Goal: Information Seeking & Learning: Understand process/instructions

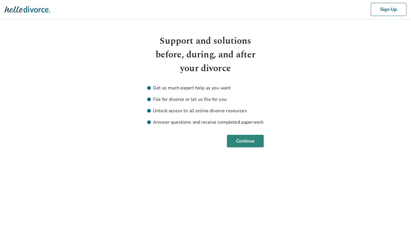
click at [241, 140] on button "Continue" at bounding box center [245, 141] width 37 height 13
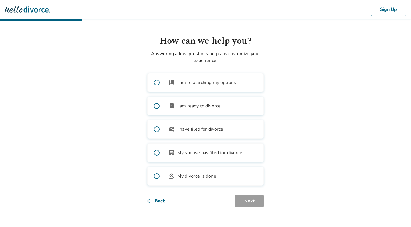
click at [158, 84] on span at bounding box center [157, 82] width 18 height 18
click at [248, 200] on button "Next" at bounding box center [249, 201] width 29 height 13
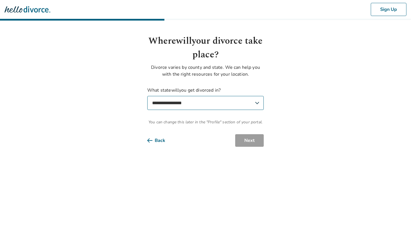
select select "**"
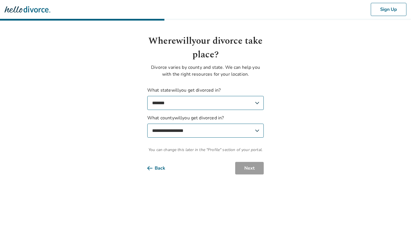
select select "****"
click at [250, 171] on button "Next" at bounding box center [249, 168] width 29 height 13
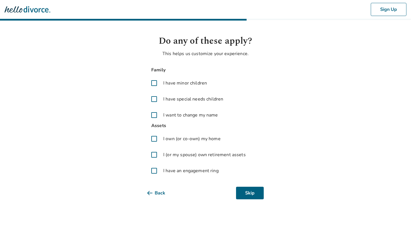
click at [154, 171] on span at bounding box center [154, 171] width 14 height 14
click at [156, 138] on span at bounding box center [154, 139] width 14 height 14
click at [154, 158] on span at bounding box center [154, 155] width 14 height 14
click at [249, 193] on button "Next" at bounding box center [249, 193] width 29 height 13
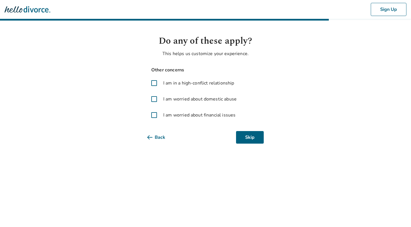
click at [154, 115] on span at bounding box center [154, 115] width 14 height 14
click at [256, 137] on button "Next" at bounding box center [249, 137] width 29 height 13
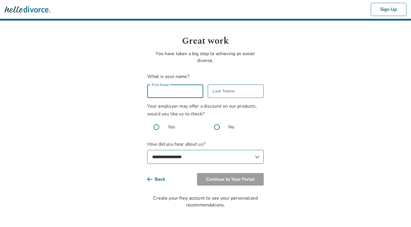
click at [177, 92] on input "First Name" at bounding box center [175, 91] width 56 height 13
type input "******"
type input "***"
click at [65, 104] on body "**********" at bounding box center [205, 104] width 411 height 208
click at [157, 128] on span at bounding box center [156, 127] width 18 height 18
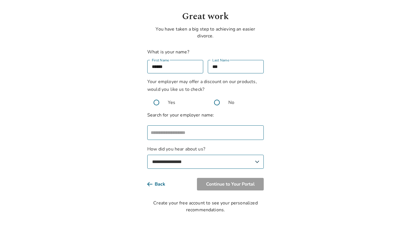
scroll to position [25, 0]
click at [188, 132] on input "text" at bounding box center [205, 132] width 112 height 11
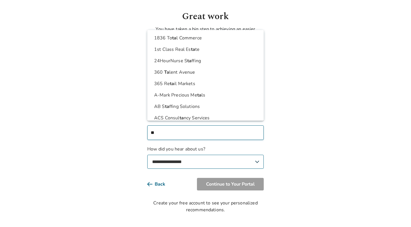
type input "*"
click at [112, 138] on body "Sign Up Great work You have taken a big step to achieving an easier divorce. Wh…" at bounding box center [205, 94] width 411 height 238
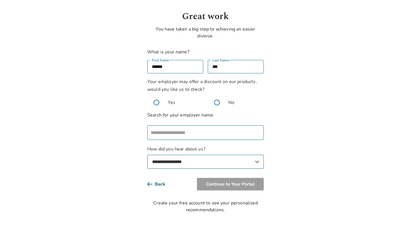
select select "**********"
click at [184, 135] on input "text" at bounding box center [205, 132] width 112 height 11
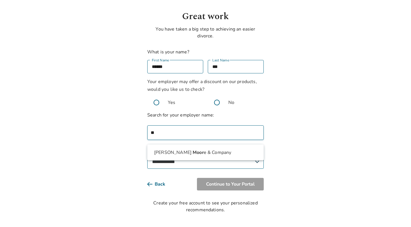
type input "*"
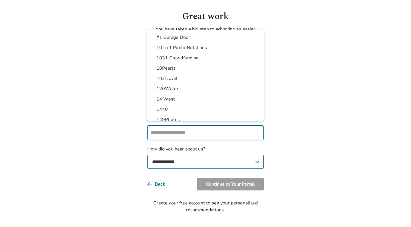
click at [85, 147] on body "Sign Up Great work You have taken a big step to achieving an easier divorce. Wh…" at bounding box center [205, 94] width 411 height 238
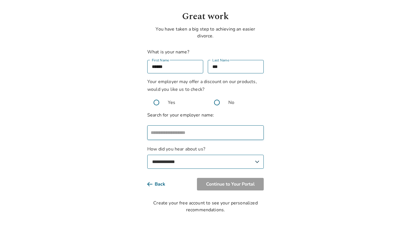
click at [165, 132] on input "text" at bounding box center [205, 132] width 112 height 11
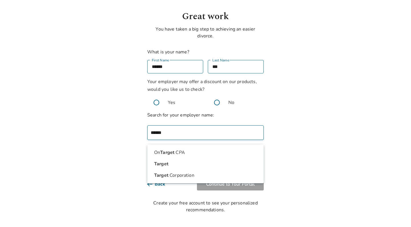
click at [178, 164] on li "Target" at bounding box center [205, 163] width 107 height 11
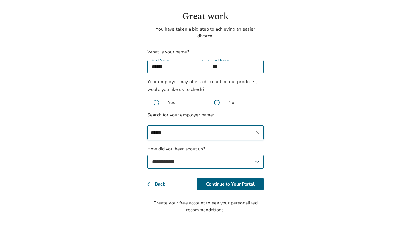
type input "******"
click at [120, 131] on body "**********" at bounding box center [205, 94] width 411 height 238
click at [243, 185] on button "Continue to Your Portal" at bounding box center [230, 184] width 67 height 13
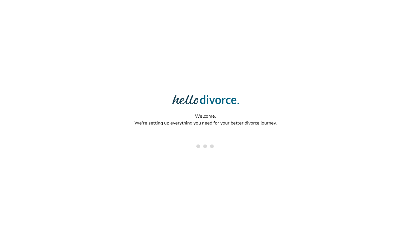
select select "***"
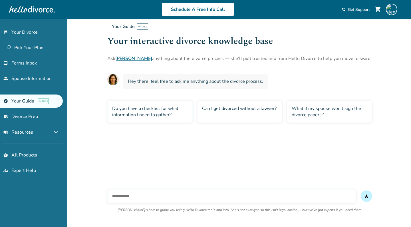
click at [168, 114] on div "Do you have a checklist for what information I need to gather?" at bounding box center [149, 112] width 85 height 22
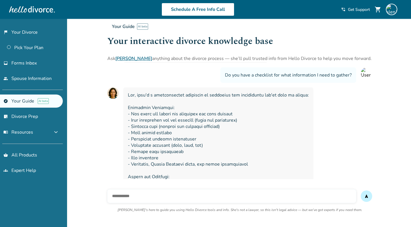
scroll to position [25, 0]
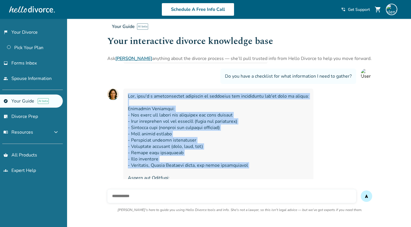
drag, startPoint x: 129, startPoint y: 96, endPoint x: 165, endPoint y: 174, distance: 86.4
click at [165, 174] on span at bounding box center [218, 218] width 181 height 251
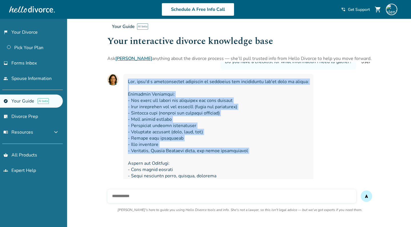
scroll to position [38, 0]
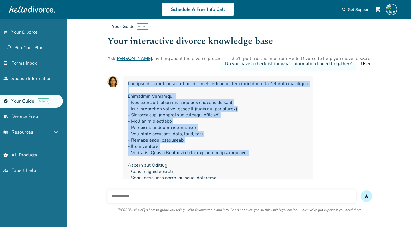
copy span "Yes, here's a comprehensive checklist of documents and information you'll need …"
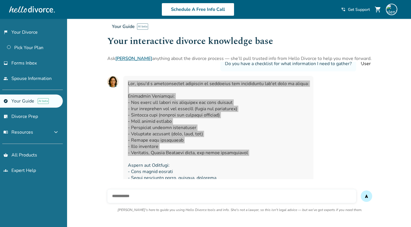
click at [136, 125] on span at bounding box center [218, 206] width 181 height 251
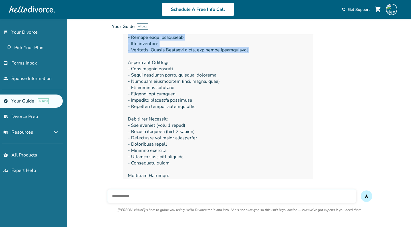
scroll to position [144, 0]
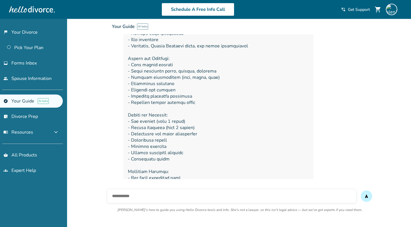
click at [100, 99] on div "Added to cart Your Guide AI beta Your interactive divorce knowledge base Ask [P…" at bounding box center [205, 76] width 411 height 405
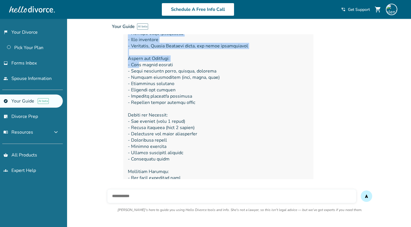
drag, startPoint x: 129, startPoint y: 58, endPoint x: 139, endPoint y: 63, distance: 11.2
click at [139, 63] on div "Your Guide AI beta Your interactive divorce knowledge base Ask [PERSON_NAME] an…" at bounding box center [239, 56] width 265 height 346
click at [138, 64] on span at bounding box center [218, 99] width 181 height 251
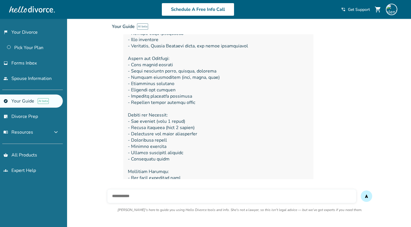
drag, startPoint x: 128, startPoint y: 58, endPoint x: 148, endPoint y: 60, distance: 19.5
click at [148, 60] on div "Your Guide AI beta Your interactive divorce knowledge base Ask [PERSON_NAME] an…" at bounding box center [312, 40] width 411 height 43
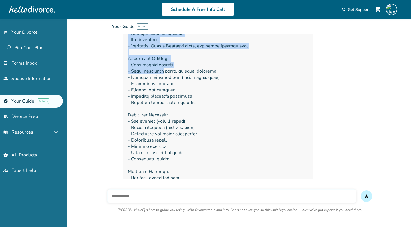
drag, startPoint x: 129, startPoint y: 59, endPoint x: 165, endPoint y: 72, distance: 38.7
click at [165, 72] on div "Your Guide AI beta Your interactive divorce knowledge base Ask Hallie anything …" at bounding box center [239, 56] width 265 height 346
click at [165, 72] on span at bounding box center [218, 99] width 181 height 251
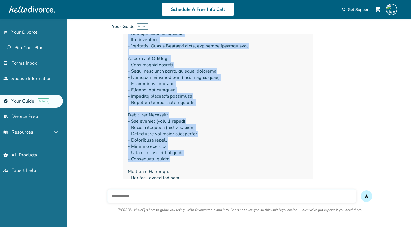
drag, startPoint x: 168, startPoint y: 158, endPoint x: 162, endPoint y: 58, distance: 100.2
click at [162, 58] on div "Your Guide AI beta Your interactive divorce knowledge base Ask Hallie anything …" at bounding box center [239, 56] width 265 height 346
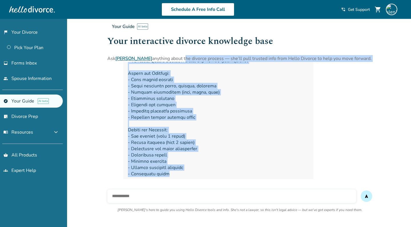
scroll to position [127, 0]
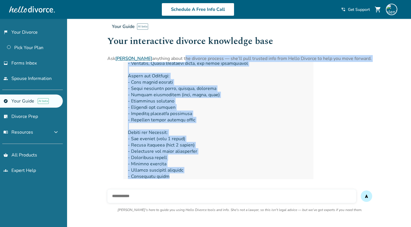
click at [158, 106] on span at bounding box center [218, 116] width 181 height 251
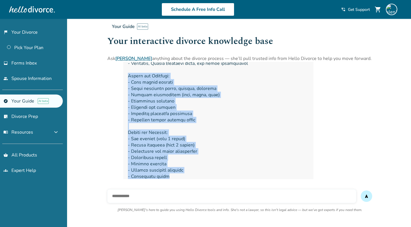
drag, startPoint x: 169, startPoint y: 177, endPoint x: 128, endPoint y: 76, distance: 108.5
click at [128, 76] on span at bounding box center [218, 116] width 181 height 251
copy span "Assets and Property: - Real estate details - Large household items, jewelry, an…"
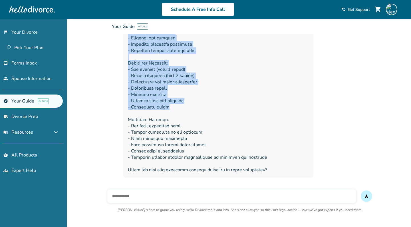
scroll to position [196, 0]
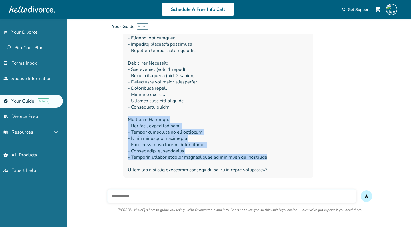
drag, startPoint x: 264, startPoint y: 158, endPoint x: 128, endPoint y: 119, distance: 141.0
click at [128, 119] on span at bounding box center [218, 47] width 181 height 251
copy span "Important Actions: - Set aside emergency cash - Update passwords on all account…"
click at [87, 128] on div "Added to cart Your Guide AI beta Your interactive divorce knowledge base Ask Ha…" at bounding box center [205, 24] width 411 height 405
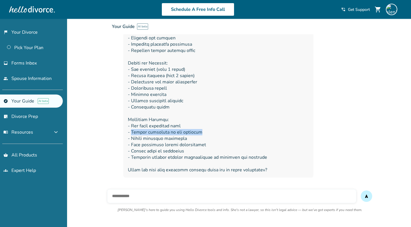
drag, startPoint x: 131, startPoint y: 132, endPoint x: 206, endPoint y: 133, distance: 75.1
click at [206, 133] on span at bounding box center [218, 47] width 181 height 251
drag, startPoint x: 128, startPoint y: 138, endPoint x: 188, endPoint y: 138, distance: 60.8
click at [188, 138] on div at bounding box center [218, 47] width 190 height 260
drag, startPoint x: 130, startPoint y: 146, endPoint x: 209, endPoint y: 145, distance: 78.8
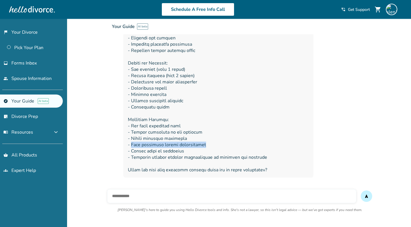
click at [209, 145] on span at bounding box center [218, 47] width 181 height 251
click at [153, 150] on span at bounding box center [218, 47] width 181 height 251
drag, startPoint x: 132, startPoint y: 151, endPoint x: 186, endPoint y: 152, distance: 54.0
click at [186, 152] on span at bounding box center [218, 47] width 181 height 251
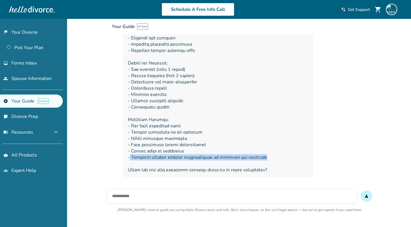
drag, startPoint x: 129, startPoint y: 157, endPoint x: 269, endPoint y: 158, distance: 139.6
click at [269, 158] on span at bounding box center [218, 47] width 181 height 251
click at [235, 146] on span at bounding box center [218, 47] width 181 height 251
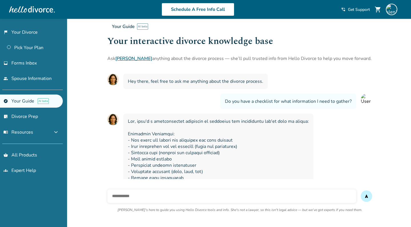
scroll to position [0, 0]
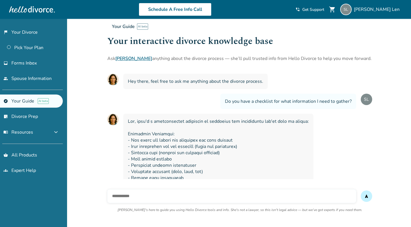
click at [132, 83] on span "Hey there, feel free to ask me anything about the divorce process." at bounding box center [195, 81] width 135 height 6
click at [225, 102] on span "Do you have a checklist for what information I need to gather?" at bounding box center [288, 101] width 127 height 6
click at [120, 58] on link "[PERSON_NAME]" at bounding box center [133, 58] width 37 height 6
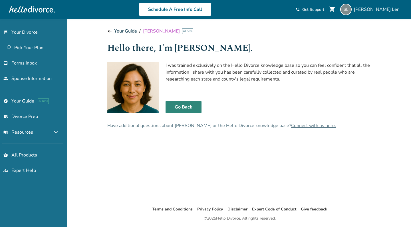
click at [190, 108] on link "Go Back" at bounding box center [184, 107] width 36 height 13
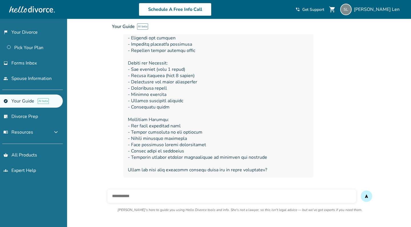
scroll to position [188, 0]
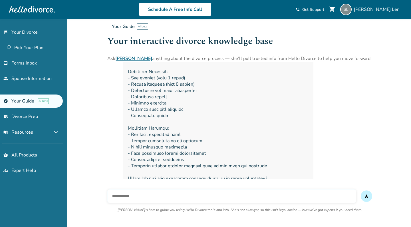
click at [369, 201] on button "send" at bounding box center [366, 195] width 11 height 11
click at [365, 191] on button "send" at bounding box center [366, 195] width 11 height 11
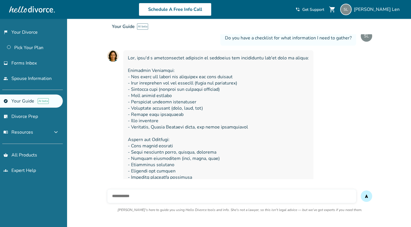
scroll to position [63, 0]
click at [204, 196] on input "text" at bounding box center [231, 196] width 249 height 14
type input "*"
click at [91, 134] on div "Added to cart Your Guide AI beta Your interactive divorce knowledge base Ask [P…" at bounding box center [205, 158] width 411 height 405
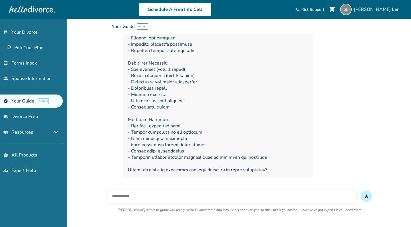
scroll to position [196, 0]
